Goal: Task Accomplishment & Management: Manage account settings

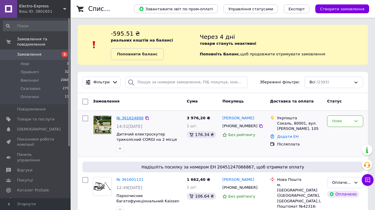
click at [131, 117] on link "№ 361624898" at bounding box center [130, 118] width 27 height 4
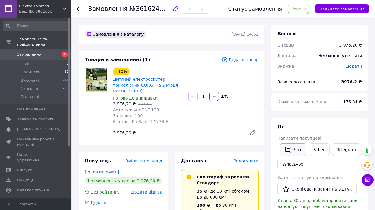
click at [297, 148] on button "Чат" at bounding box center [293, 149] width 27 height 12
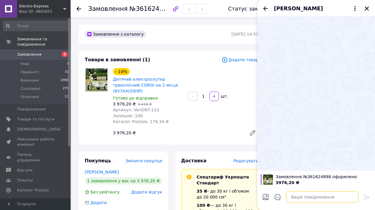
click at [300, 197] on textarea at bounding box center [323, 197] width 72 height 12
type textarea "L"
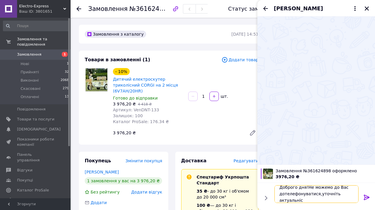
scroll to position [1, 0]
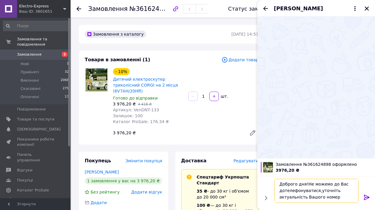
type textarea "Доброго дня!Не можемо до Вас дотелефонуватися,уточніть актуальність Вашого номе…"
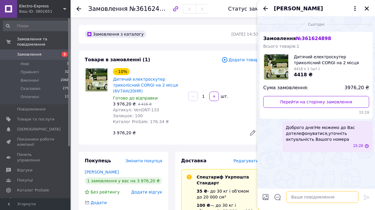
scroll to position [0, 0]
click at [367, 9] on icon "Закрити" at bounding box center [367, 8] width 4 height 4
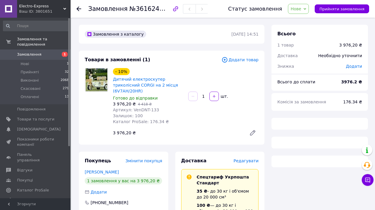
click at [35, 54] on span "Замовлення" at bounding box center [29, 54] width 24 height 5
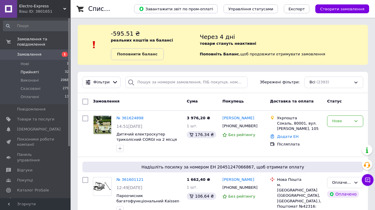
click at [34, 72] on span "Прийняті" at bounding box center [30, 71] width 18 height 5
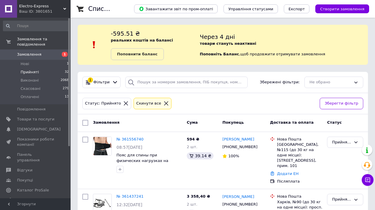
click at [164, 105] on icon at bounding box center [166, 103] width 5 height 5
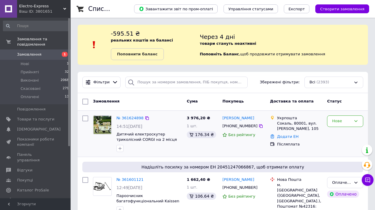
click at [328, 144] on div "Нове" at bounding box center [345, 133] width 41 height 41
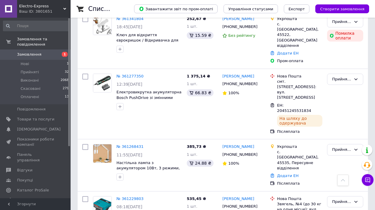
scroll to position [907, 0]
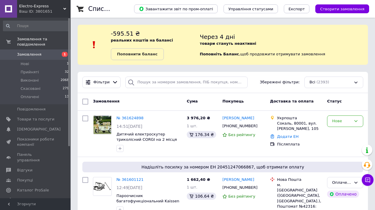
click at [345, 39] on div "Через 4 дні товари стануть неактивні Поповніть Баланс ,  щоб продовжити отримув…" at bounding box center [284, 44] width 168 height 31
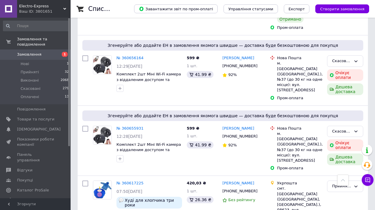
scroll to position [2026, 0]
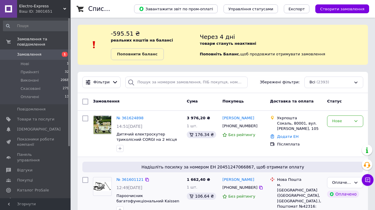
click at [277, 157] on div "Надішліть посилку за номером ЕН 20451247066867, щоб отримати оплату № 361601121…" at bounding box center [223, 208] width 291 height 102
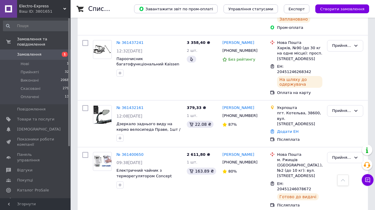
scroll to position [613, 0]
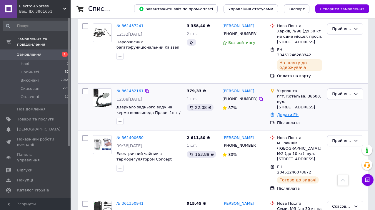
click at [287, 112] on link "Додати ЕН" at bounding box center [287, 114] width 21 height 4
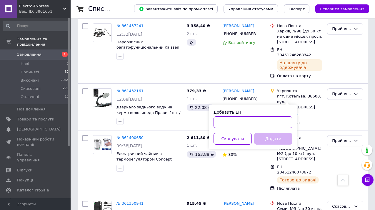
click at [232, 125] on input "Добавить ЕН" at bounding box center [253, 122] width 79 height 12
paste input "0505368158849"
type input "0505368158849"
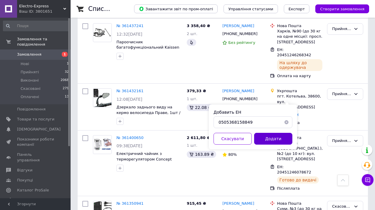
click at [274, 138] on button "Додати" at bounding box center [273, 139] width 38 height 12
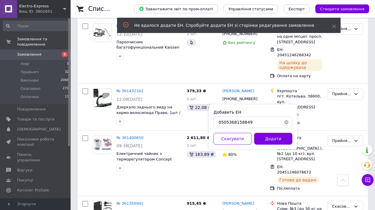
click at [289, 122] on button "button" at bounding box center [287, 122] width 12 height 12
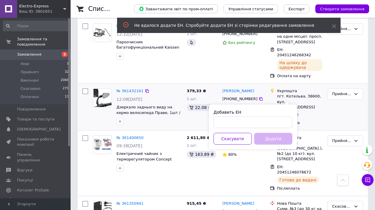
click at [328, 109] on div "Прийнято" at bounding box center [345, 107] width 41 height 42
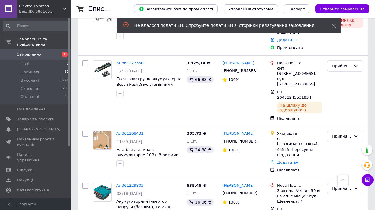
scroll to position [919, 0]
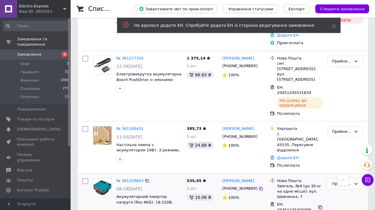
click at [320, 205] on icon at bounding box center [320, 207] width 5 height 5
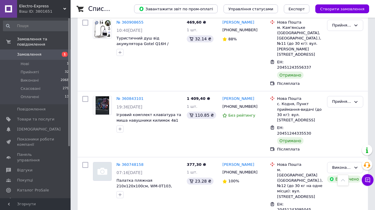
scroll to position [1484, 0]
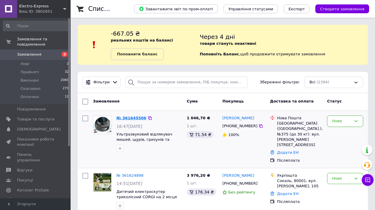
click at [134, 118] on link "№ 361645506" at bounding box center [132, 118] width 30 height 4
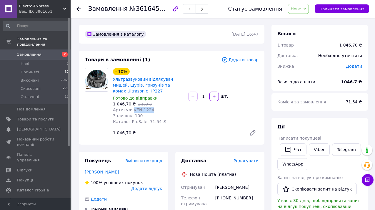
drag, startPoint x: 132, startPoint y: 109, endPoint x: 151, endPoint y: 110, distance: 19.2
click at [151, 110] on div "Артикул: VEN-1224" at bounding box center [148, 110] width 71 height 6
copy span "VEN-1224"
drag, startPoint x: 216, startPoint y: 187, endPoint x: 248, endPoint y: 189, distance: 32.2
click at [248, 189] on div "Бабич Євгенія" at bounding box center [237, 187] width 46 height 11
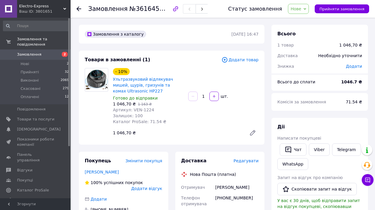
click at [197, 130] on div "1 046,70 ₴" at bounding box center [178, 133] width 134 height 8
click at [249, 101] on div "1   шт." at bounding box center [224, 96] width 72 height 9
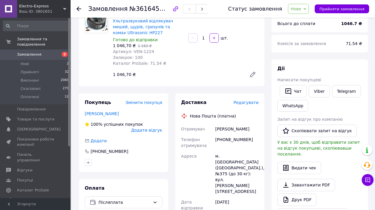
scroll to position [59, 0]
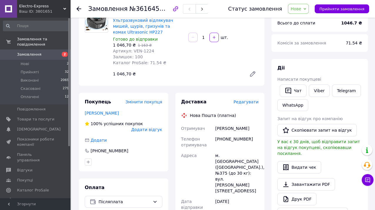
click at [300, 11] on span "Нове" at bounding box center [296, 8] width 11 height 5
click at [297, 21] on li "Прийнято" at bounding box center [302, 20] width 27 height 9
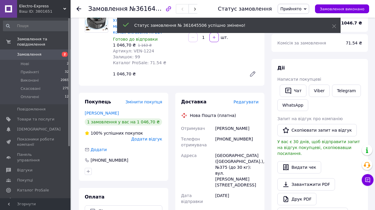
click at [209, 77] on div "1 046,70 ₴" at bounding box center [178, 74] width 134 height 8
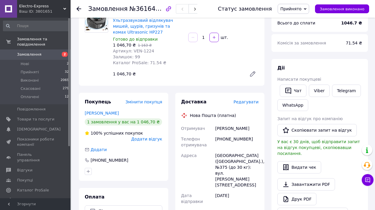
click at [215, 128] on div "Бабич Євгенія" at bounding box center [237, 128] width 46 height 11
drag, startPoint x: 216, startPoint y: 128, endPoint x: 247, endPoint y: 130, distance: 31.3
click at [247, 130] on div "Бабич Євгенія" at bounding box center [237, 128] width 46 height 11
copy div "Бабич Євгенія"
drag, startPoint x: 226, startPoint y: 139, endPoint x: 256, endPoint y: 138, distance: 29.5
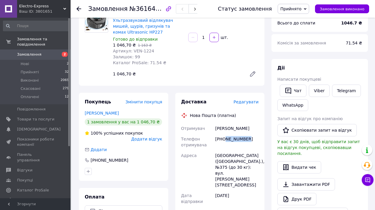
click at [256, 138] on div "[PHONE_NUMBER]" at bounding box center [237, 142] width 46 height 16
copy div "660662411"
click at [30, 52] on link "Замовлення 2" at bounding box center [36, 54] width 72 height 10
